Goal: Information Seeking & Learning: Learn about a topic

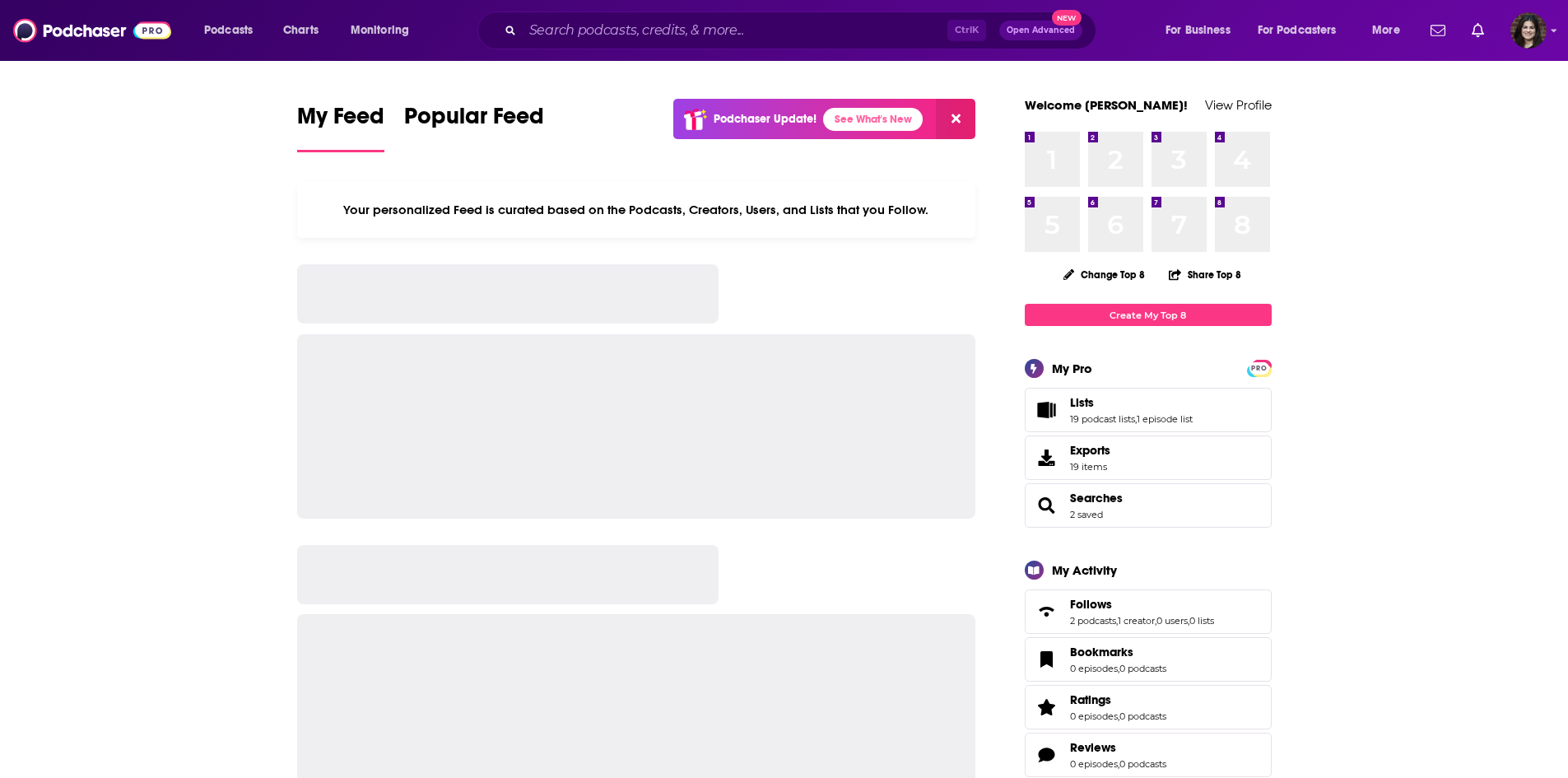
click at [514, 36] on div "Ctrl K Open Advanced New" at bounding box center [787, 30] width 619 height 37
click at [530, 27] on input "Search podcasts, credits, & more..." at bounding box center [734, 30] width 425 height 26
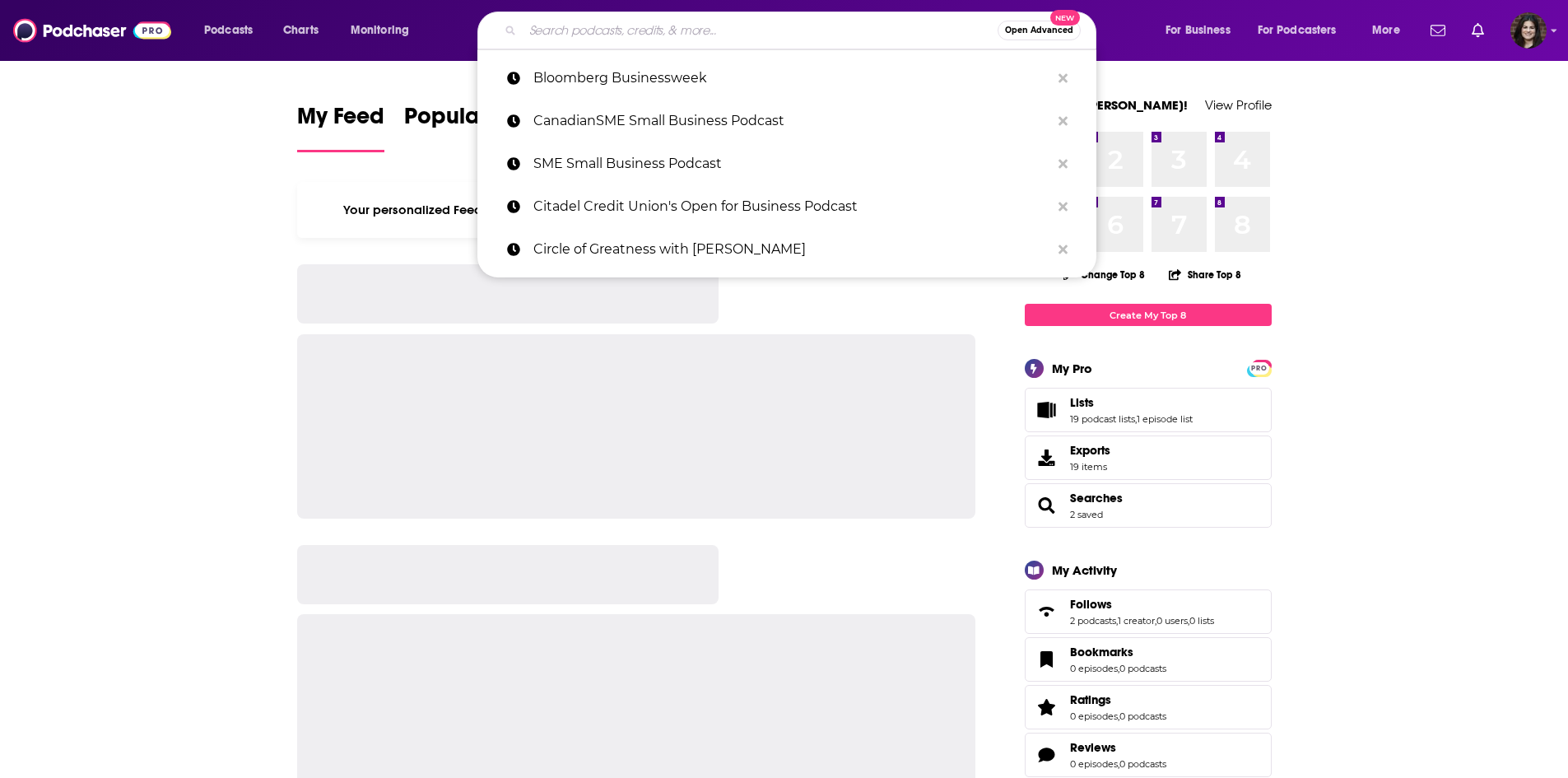
paste input "Cannabis Legalization News Podcast"
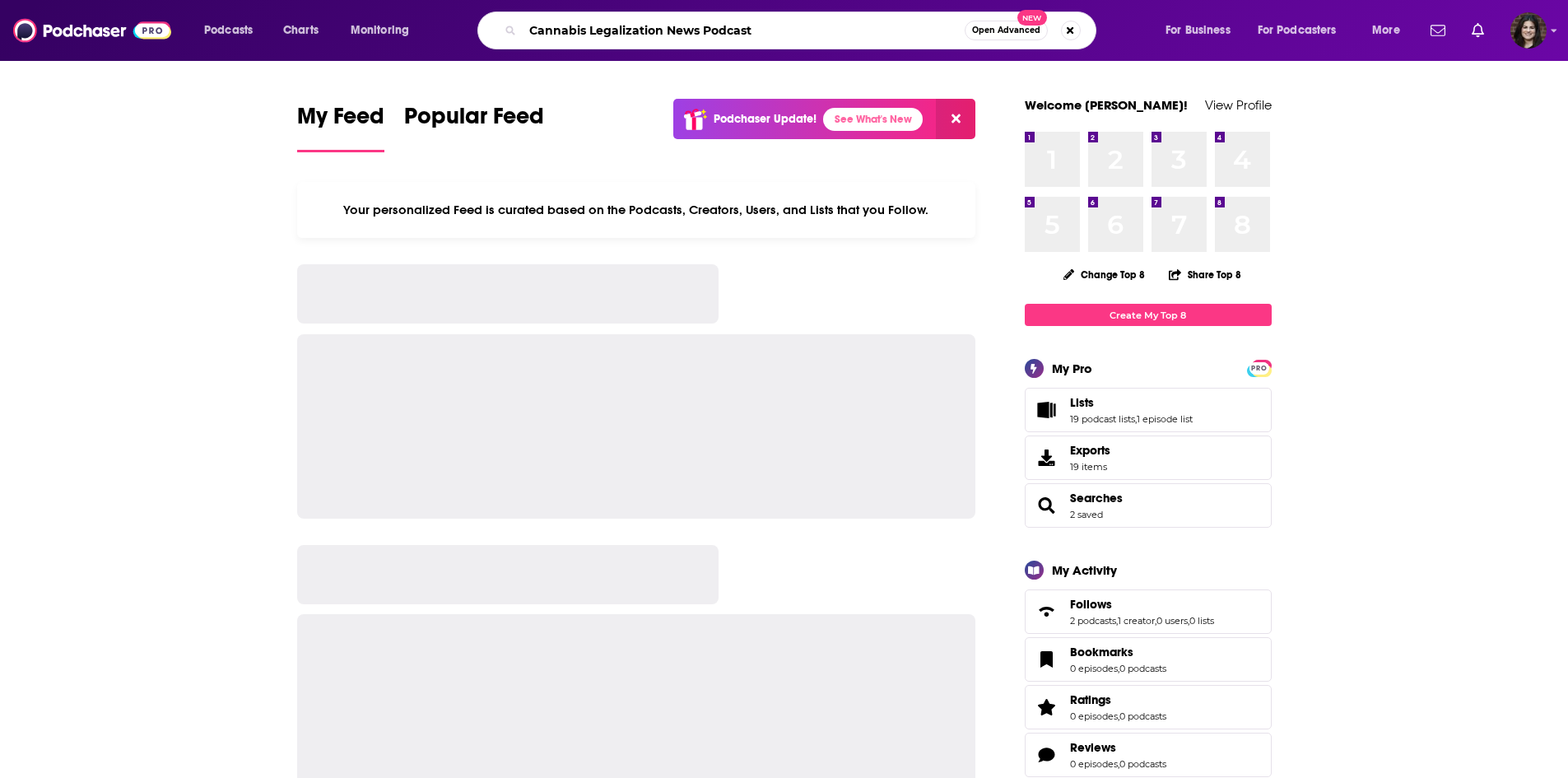
type input "Cannabis Legalization News Podcast"
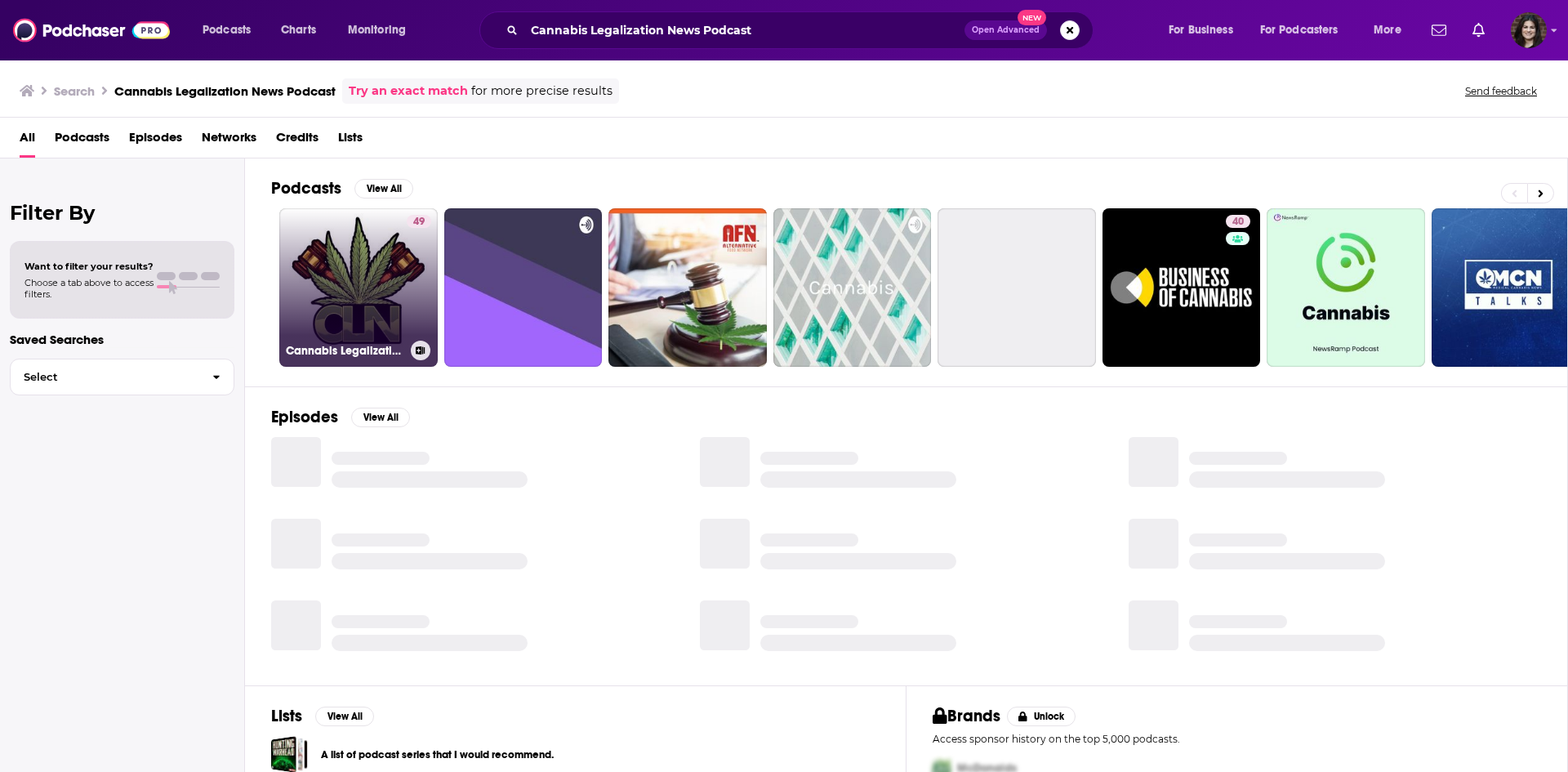
click at [332, 263] on link "49 Cannabis Legalization News Podcast" at bounding box center [358, 287] width 159 height 159
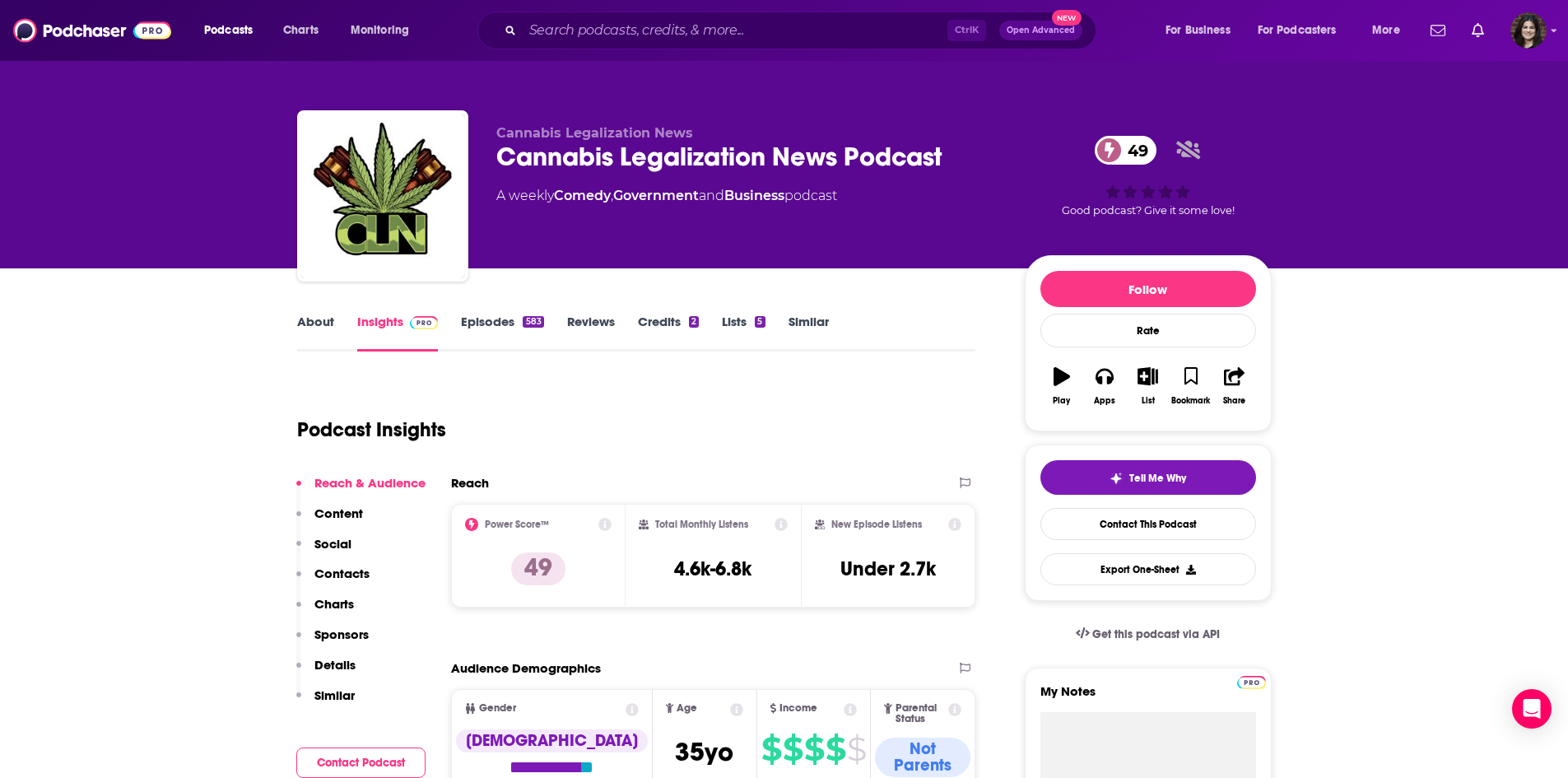
click at [326, 318] on link "About" at bounding box center [315, 331] width 37 height 37
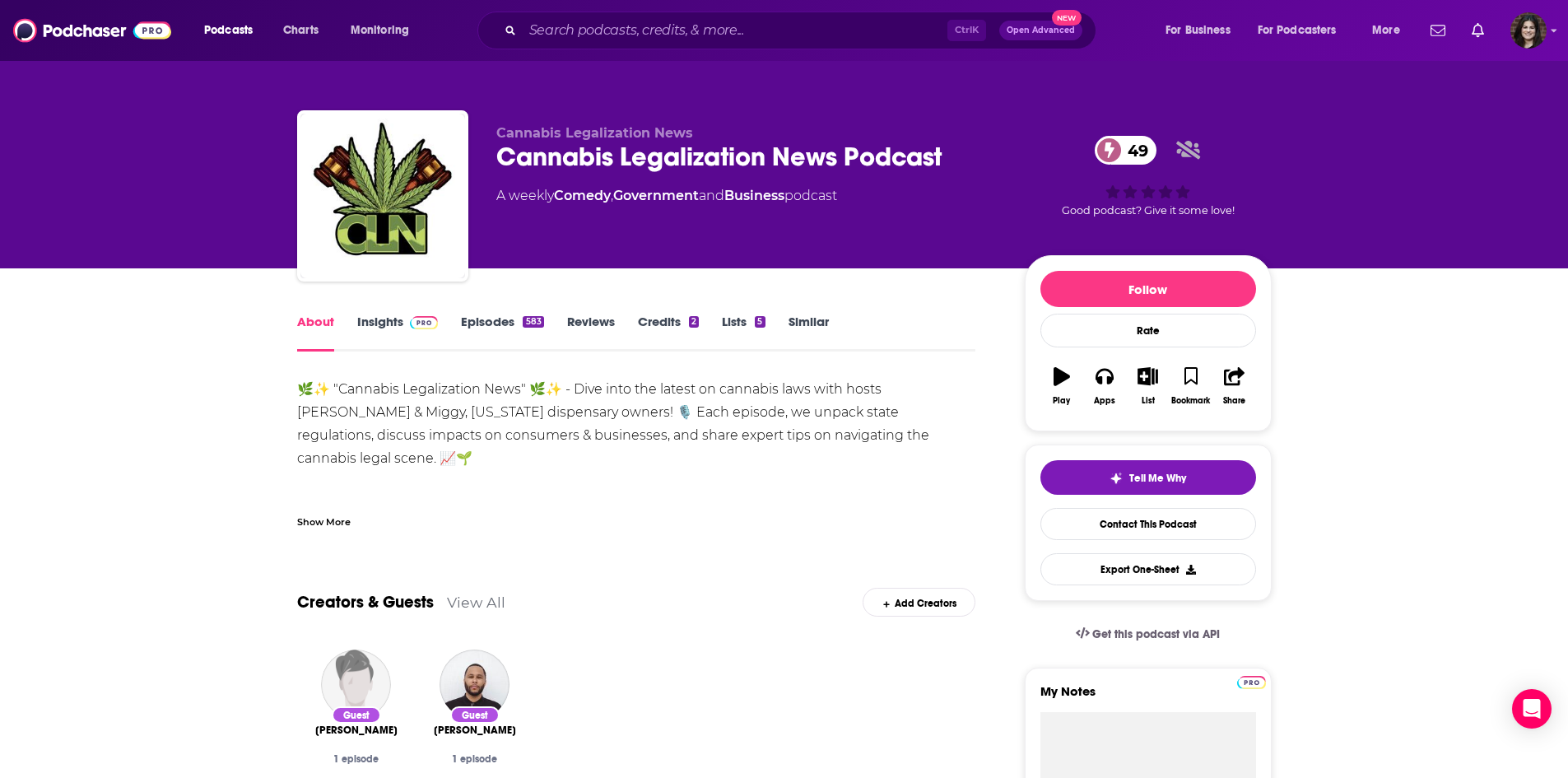
click at [310, 522] on div "Show More" at bounding box center [323, 520] width 54 height 16
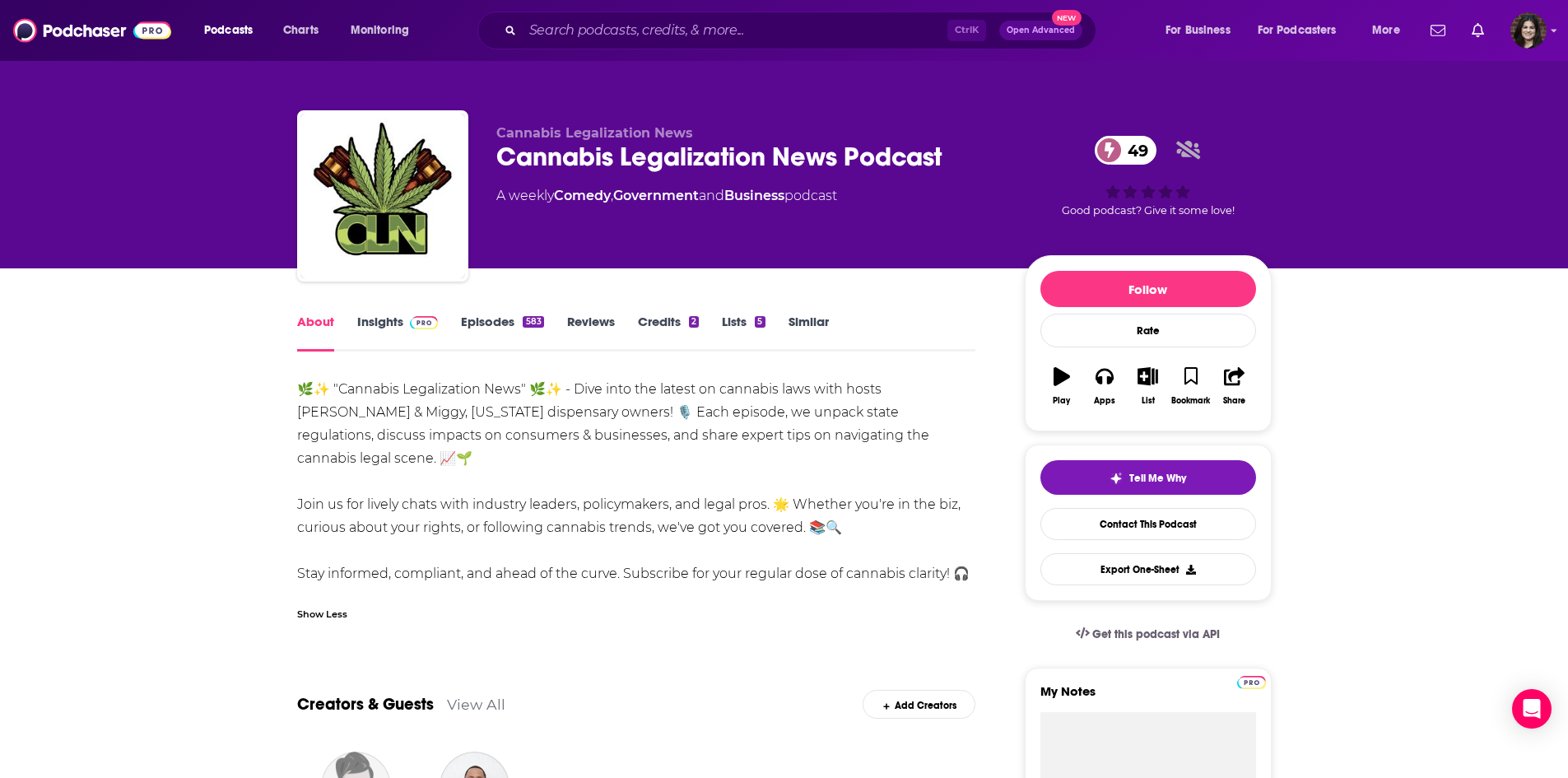
drag, startPoint x: 676, startPoint y: 574, endPoint x: 578, endPoint y: 392, distance: 206.7
click at [578, 392] on div "🌿✨ "Cannabis Legalization News" 🌿✨ - Dive into the latest on cannabis laws with…" at bounding box center [637, 493] width 679 height 230
copy div "ive into the latest on cannabis laws with hosts [PERSON_NAME] & Miggy, [US_STAT…"
click at [370, 327] on link "Insights" at bounding box center [397, 331] width 81 height 37
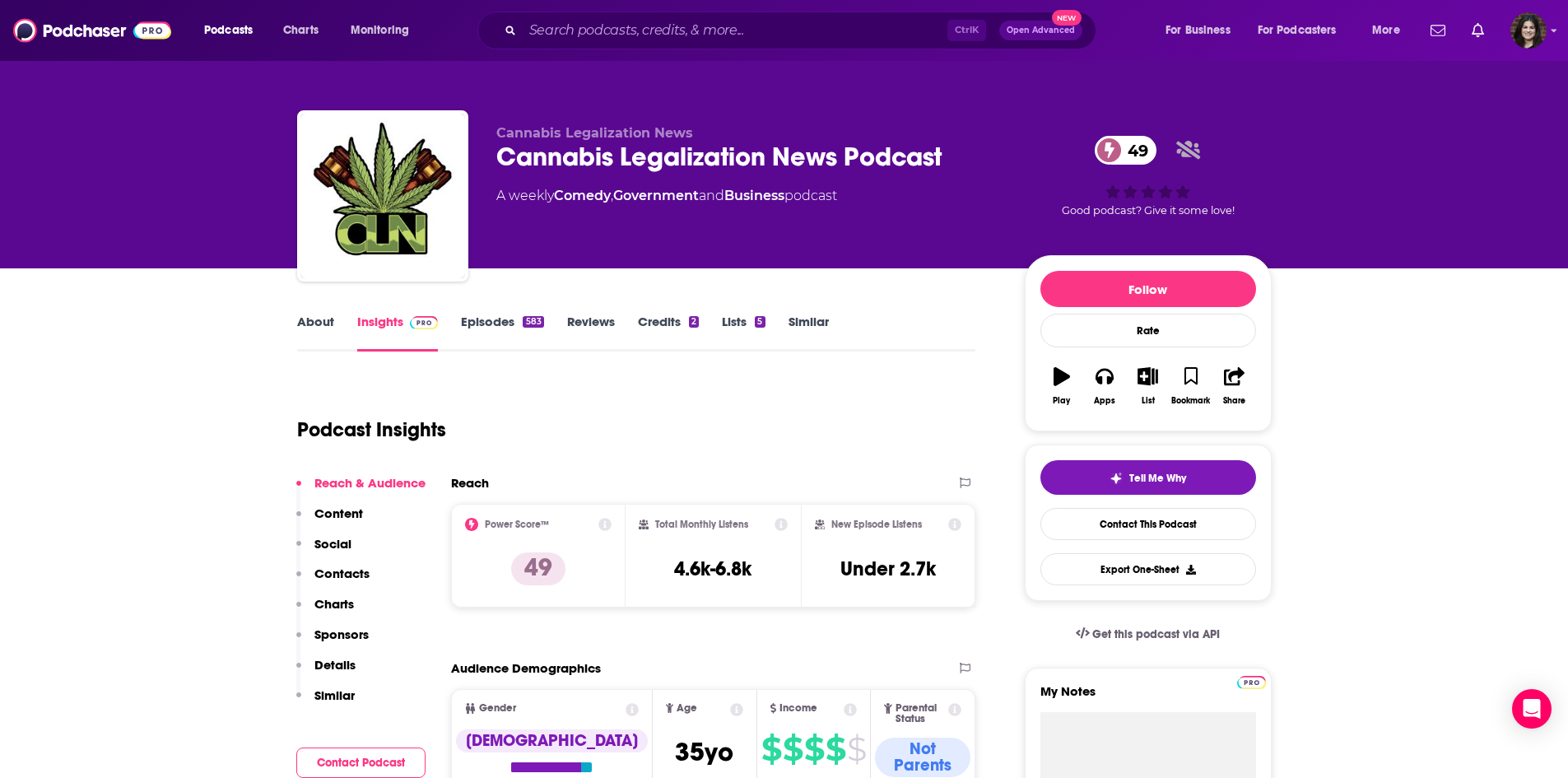
click at [491, 329] on link "Episodes 583" at bounding box center [502, 331] width 82 height 37
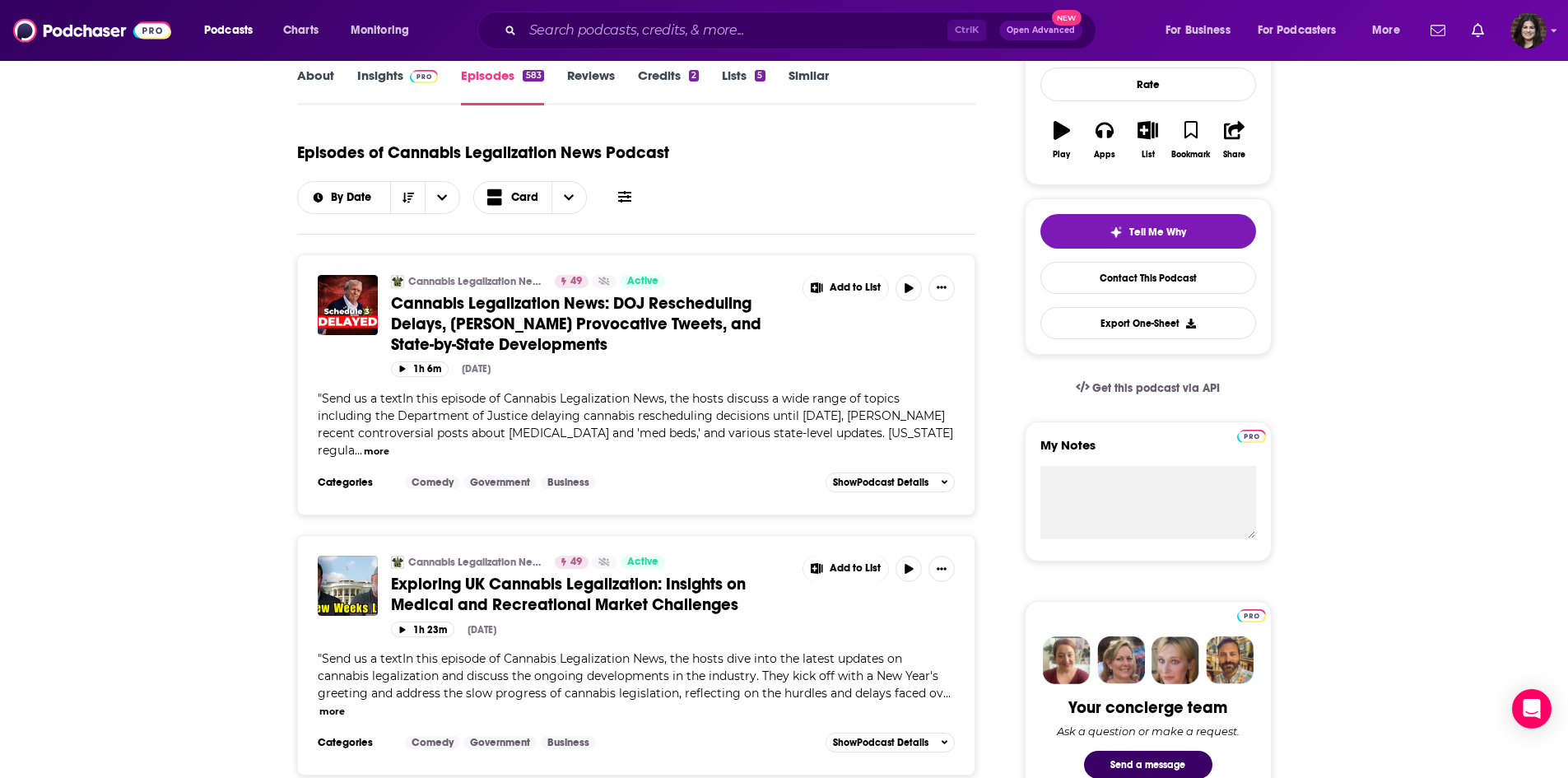
scroll to position [247, 0]
drag, startPoint x: 366, startPoint y: 398, endPoint x: 602, endPoint y: 398, distance: 236.0
click at [602, 398] on span "Send us a textIn this episode of Cannabis Legalization News, the hosts discuss …" at bounding box center [636, 423] width 636 height 67
click at [315, 78] on link "About" at bounding box center [315, 85] width 37 height 37
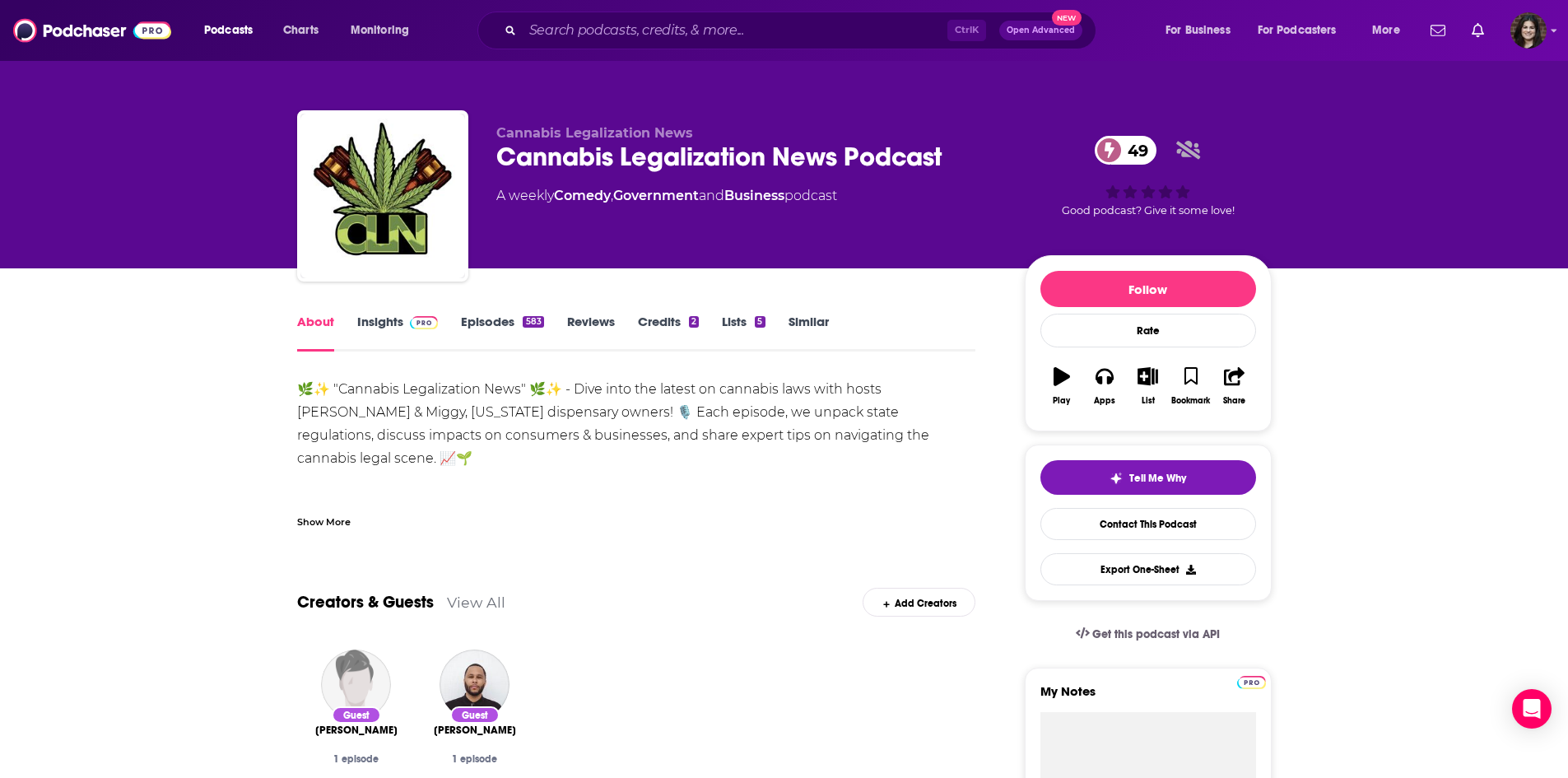
click at [344, 522] on div "Show More" at bounding box center [323, 520] width 54 height 16
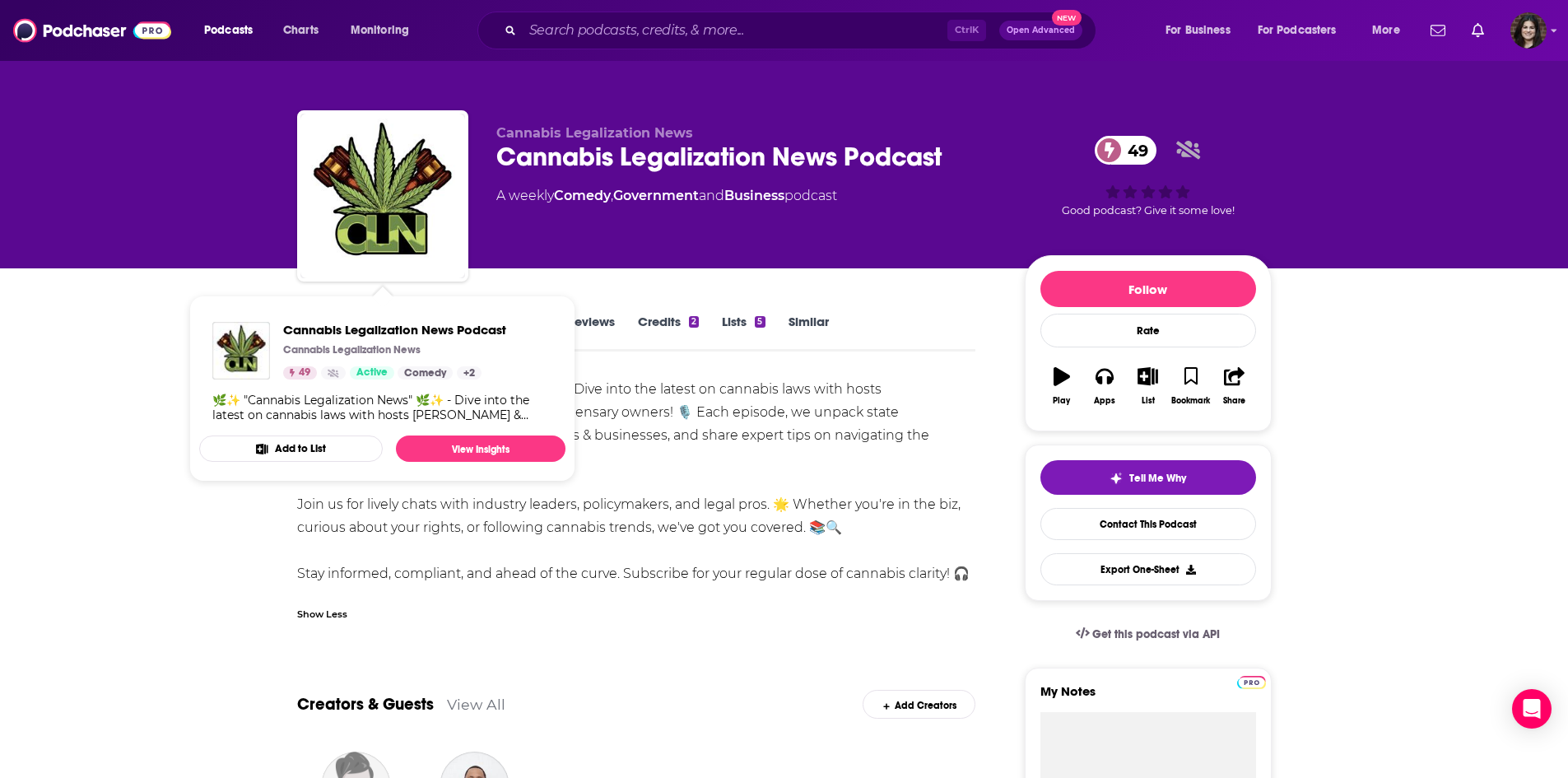
click at [558, 624] on div "🌿✨ "Cannabis Legalization News" 🌿✨ - Dive into the latest on cannabis laws with…" at bounding box center [637, 504] width 679 height 253
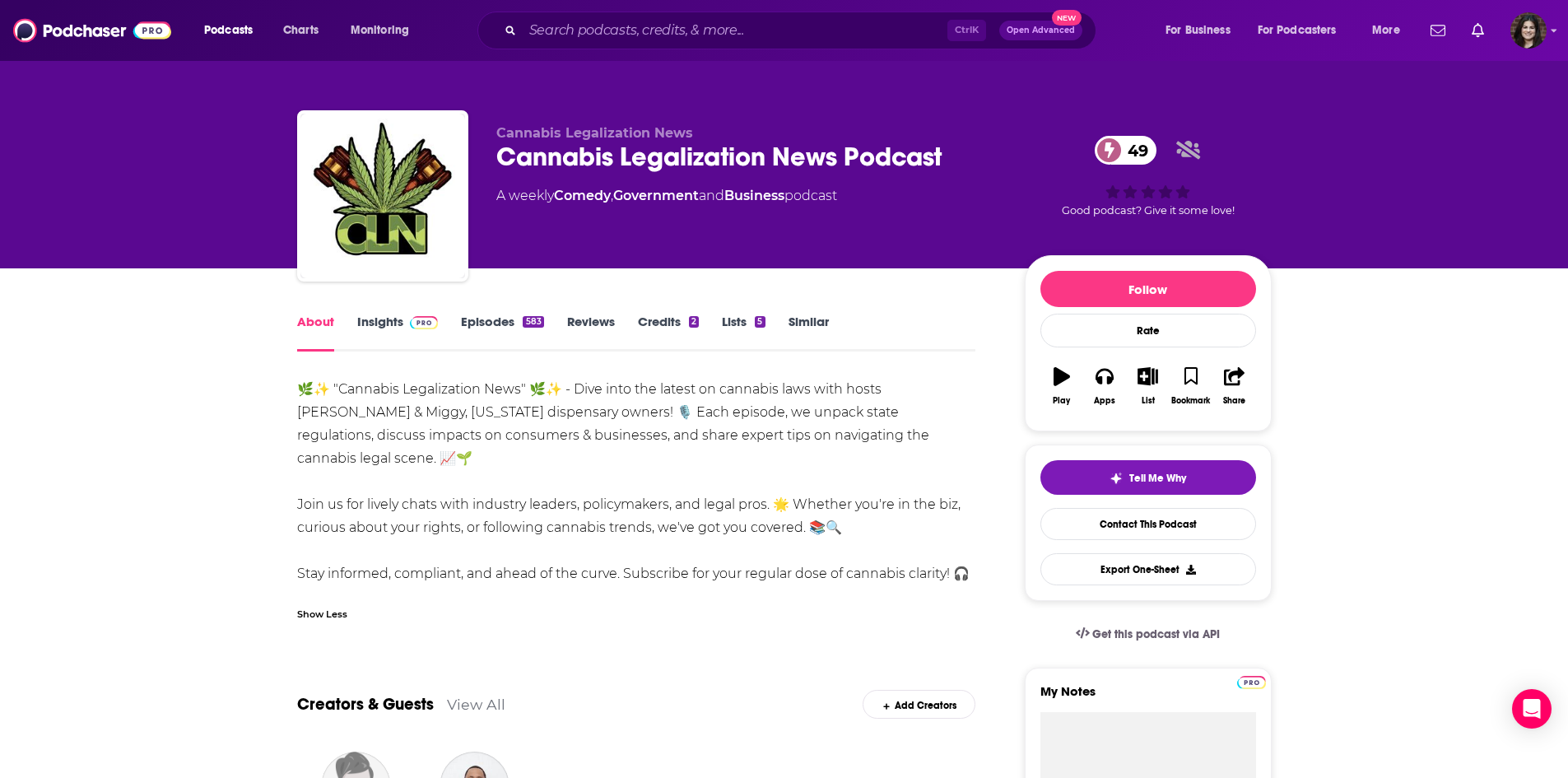
click at [387, 321] on link "Insights" at bounding box center [397, 331] width 81 height 37
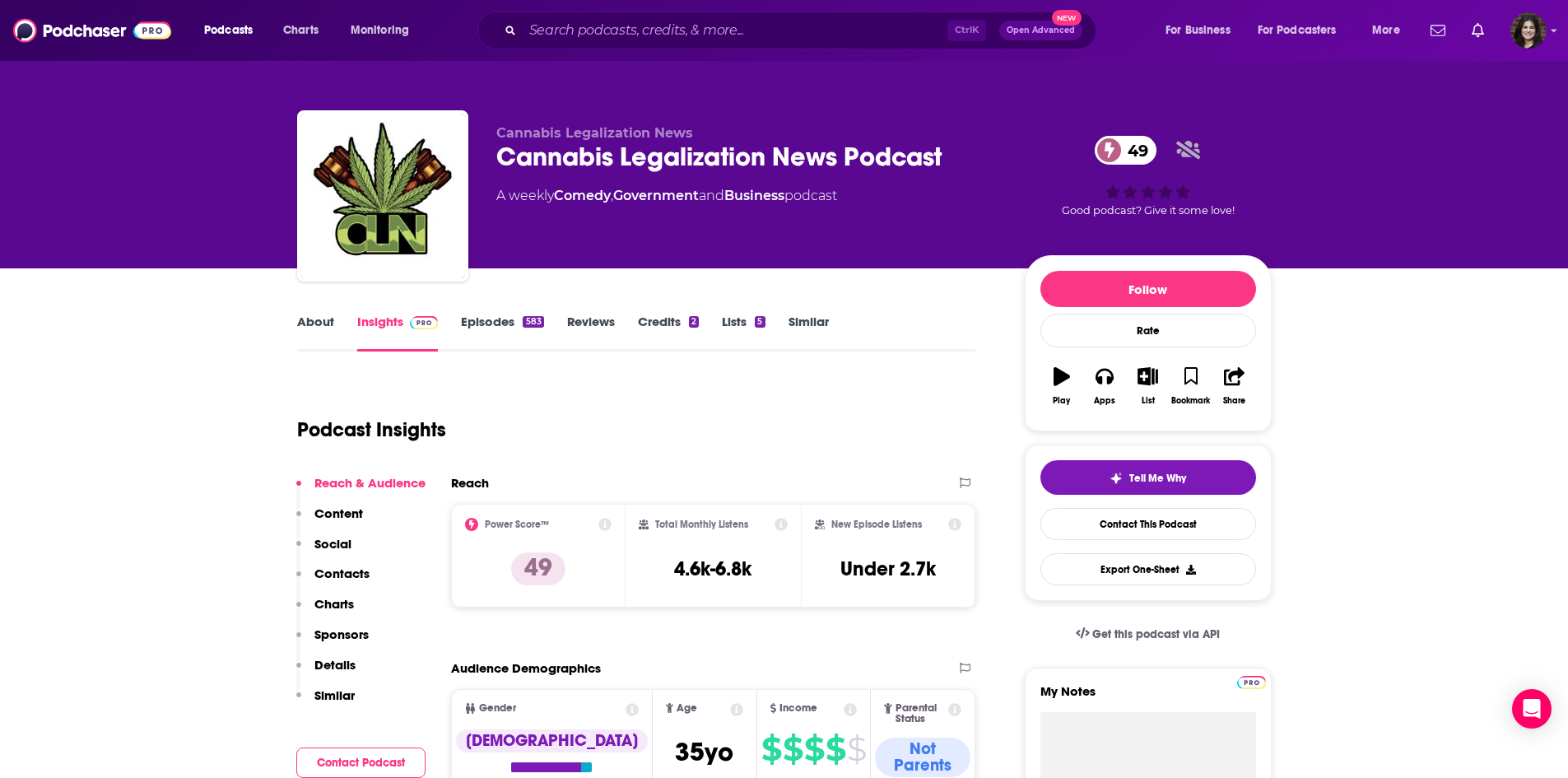
click at [548, 152] on div "Cannabis Legalization News Podcast 49" at bounding box center [748, 156] width 502 height 32
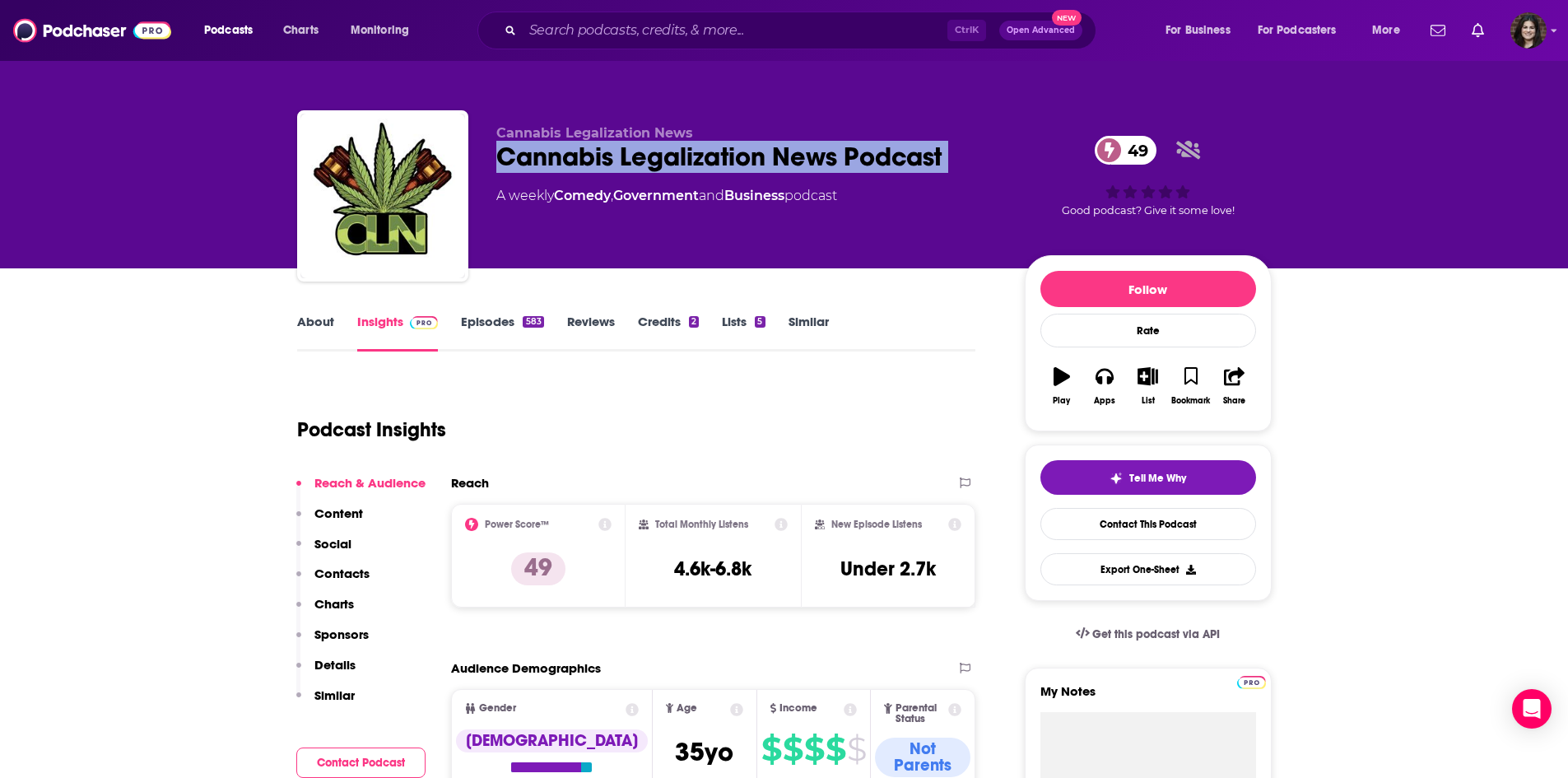
click at [548, 152] on div "Cannabis Legalization News Podcast 49" at bounding box center [748, 156] width 502 height 32
copy div "Cannabis Legalization News Podcast 49"
